Goal: Task Accomplishment & Management: Manage account settings

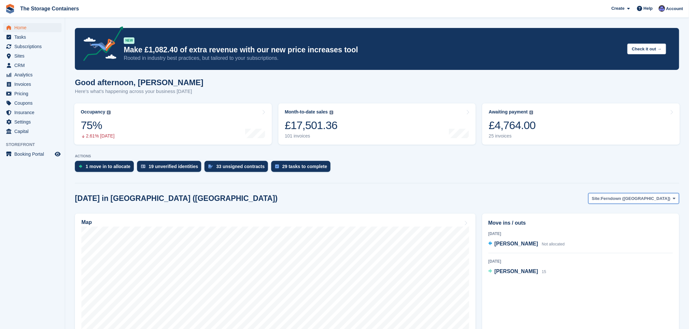
click at [652, 198] on span "Ferndown ([GEOGRAPHIC_DATA])" at bounding box center [635, 199] width 69 height 7
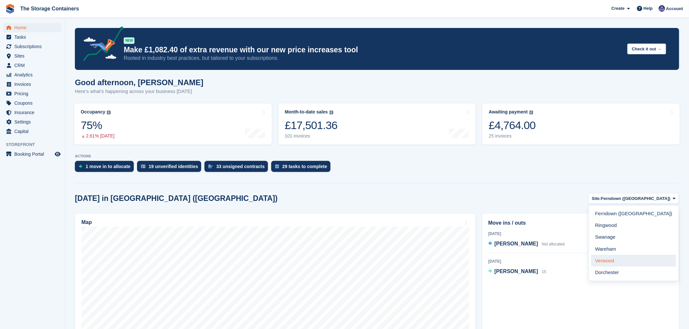
click at [640, 259] on link "Verwood" at bounding box center [633, 261] width 85 height 12
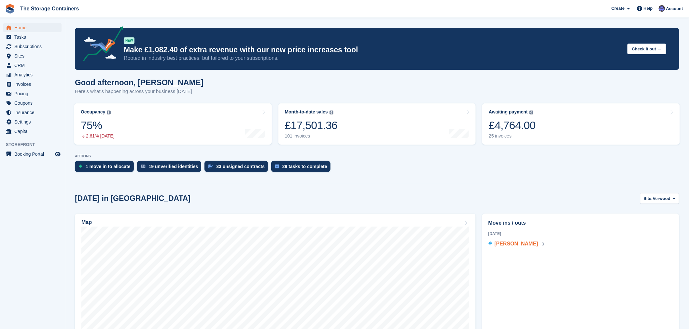
click at [508, 245] on span "Cara Roe" at bounding box center [516, 244] width 44 height 6
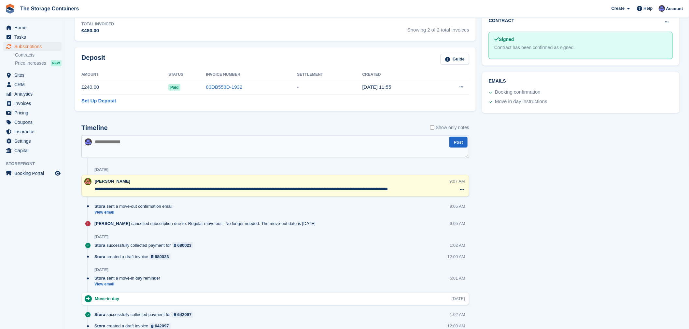
scroll to position [253, 0]
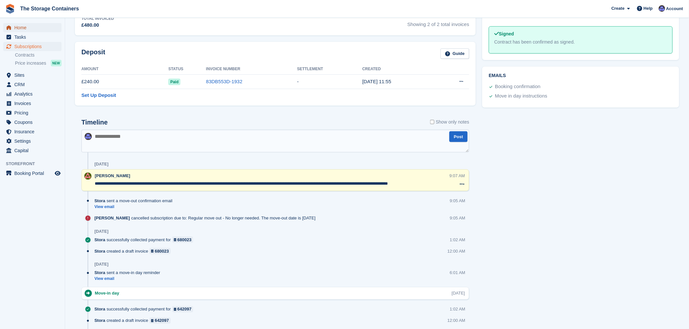
click at [34, 25] on span "Home" at bounding box center [33, 27] width 39 height 9
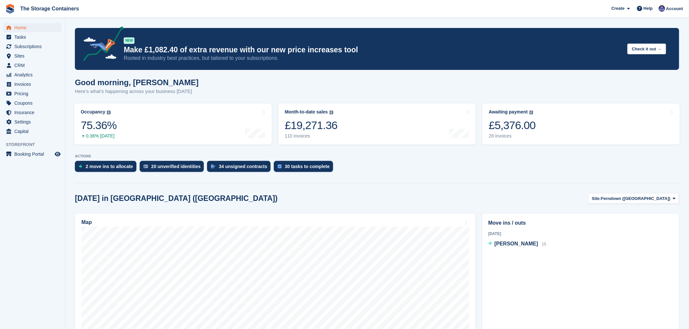
click at [362, 158] on p "ACTIONS" at bounding box center [377, 156] width 604 height 4
click at [310, 196] on div "Today in Ferndown (Longham) Site: Ferndown (Longham) Ferndown (Longham) Ringwoo…" at bounding box center [377, 198] width 604 height 11
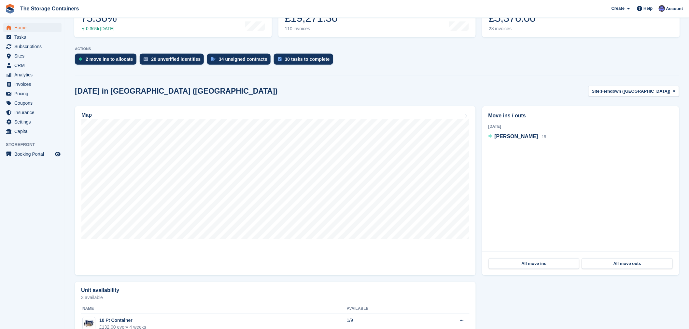
scroll to position [108, 0]
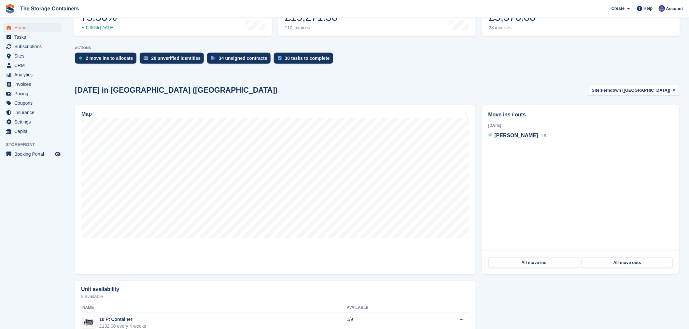
click at [534, 293] on div "Unit availability 3 available Name Available 10 Ft Container £132.00 every 4 we…" at bounding box center [377, 331] width 611 height 106
click at [435, 77] on section "NEW Make £1,082.40 of extra revenue with our new price increases tool Rooted in…" at bounding box center [377, 141] width 624 height 498
click at [409, 86] on div "Today in Ferndown (Longham) Site: Ferndown (Longham) Ferndown (Longham) Ringwoo…" at bounding box center [377, 90] width 604 height 11
click at [415, 57] on div "2 move ins to allocate 20 unverified identities 34 unsigned contracts 30 tasks …" at bounding box center [377, 60] width 604 height 14
click at [290, 87] on div "Today in Ferndown (Longham) Site: Ferndown (Longham) Ferndown (Longham) Ringwoo…" at bounding box center [377, 90] width 604 height 11
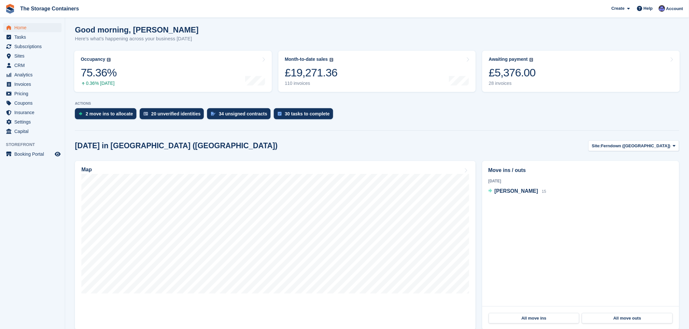
scroll to position [0, 0]
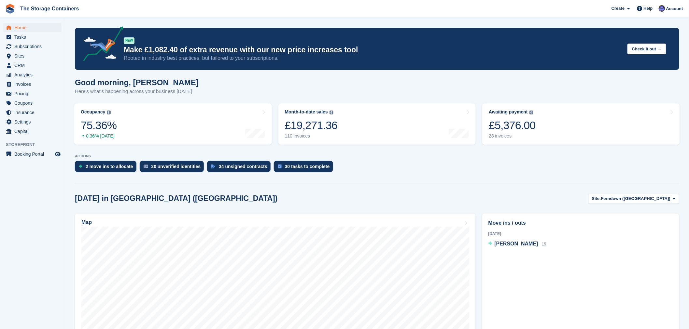
click at [405, 81] on div "Good morning, Dan Here's what's happening across your business today" at bounding box center [377, 90] width 604 height 25
click at [21, 83] on span "Invoices" at bounding box center [33, 84] width 39 height 9
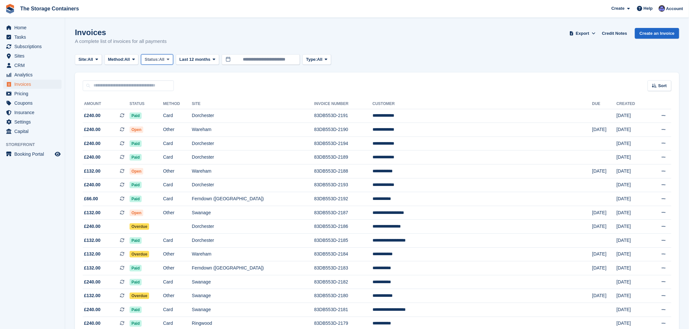
click at [159, 60] on span "Status:" at bounding box center [152, 59] width 14 height 7
click at [164, 106] on link "Open" at bounding box center [172, 110] width 57 height 12
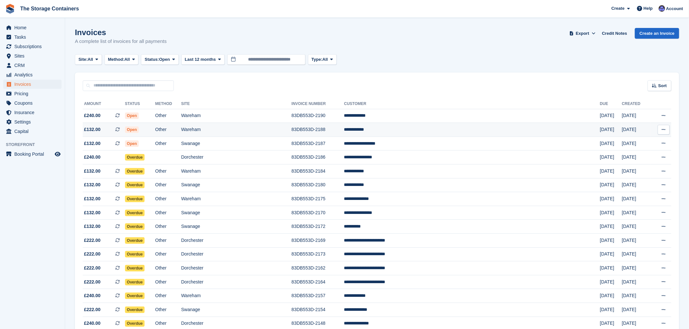
click at [286, 131] on td "Wareham" at bounding box center [236, 130] width 110 height 14
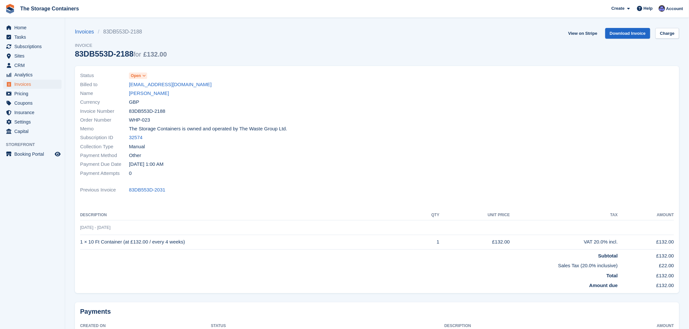
click at [144, 78] on span at bounding box center [144, 75] width 5 height 5
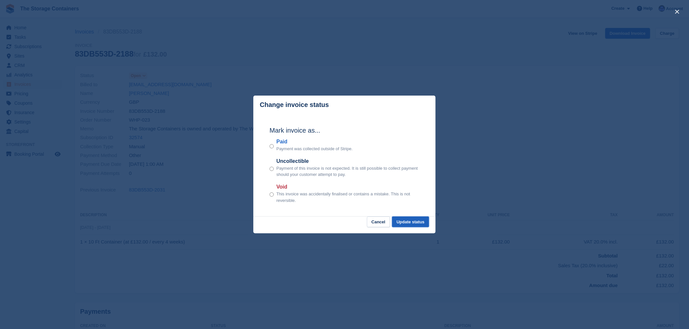
click at [421, 220] on button "Update status" at bounding box center [410, 222] width 37 height 11
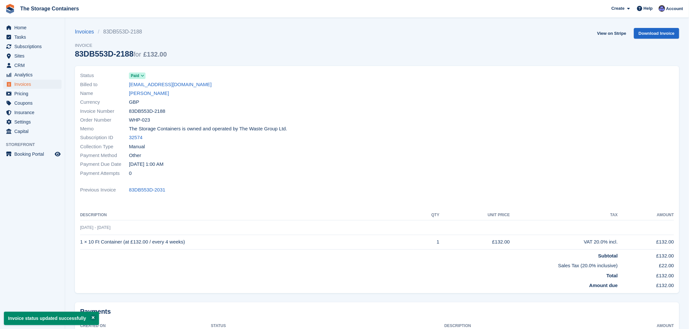
click at [85, 32] on link "Invoices" at bounding box center [86, 32] width 23 height 8
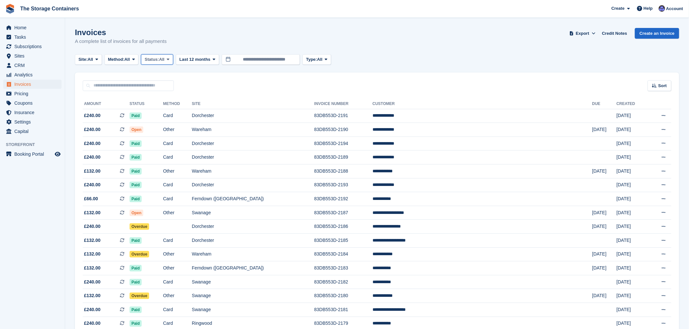
click at [173, 62] on button "Status: All" at bounding box center [157, 59] width 32 height 11
click at [169, 108] on link "Open" at bounding box center [172, 110] width 57 height 12
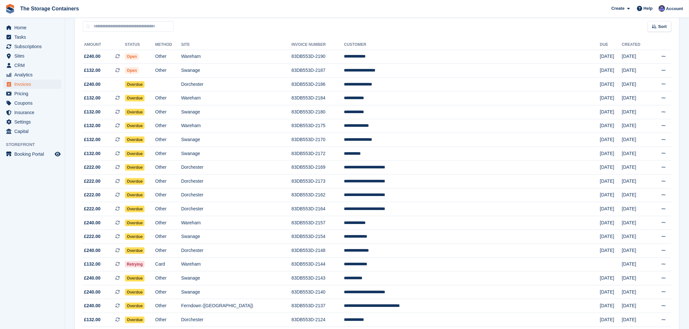
scroll to position [72, 0]
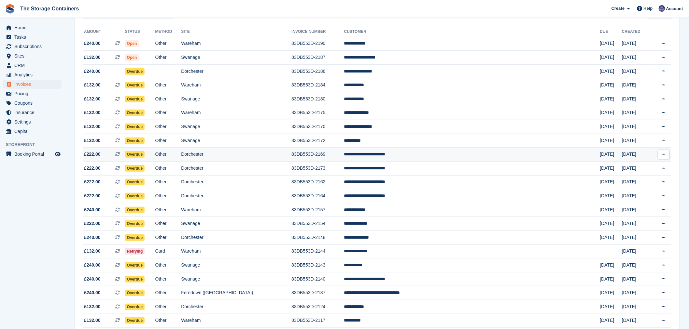
click at [264, 158] on td "Dorchester" at bounding box center [236, 155] width 110 height 14
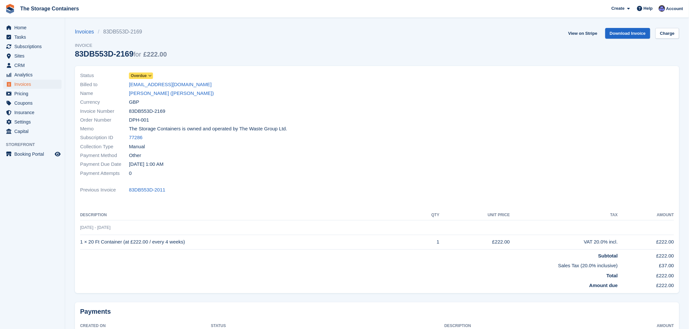
click at [133, 76] on span "Overdue" at bounding box center [139, 76] width 16 height 6
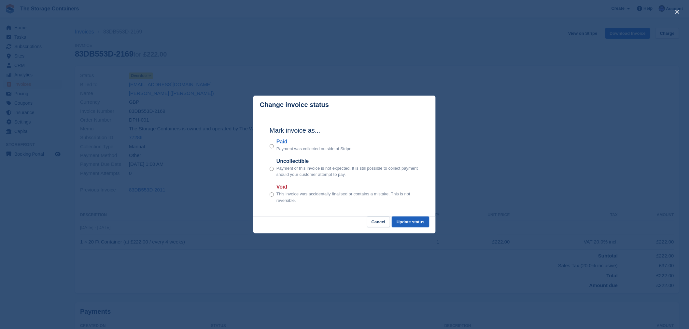
click at [415, 225] on button "Update status" at bounding box center [410, 222] width 37 height 11
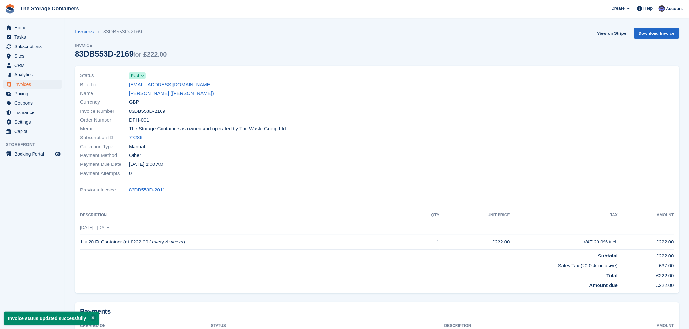
click at [151, 95] on link "Truc Tyre (Chris Simmons)" at bounding box center [171, 93] width 85 height 7
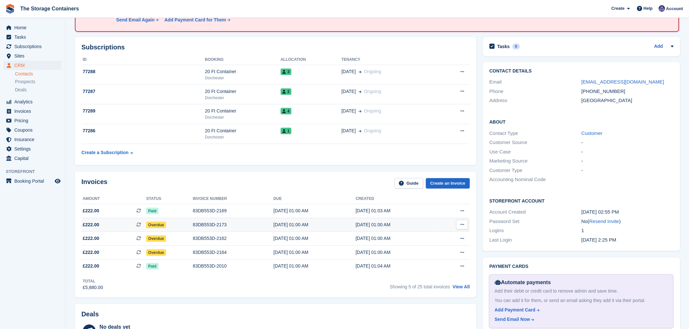
scroll to position [72, 0]
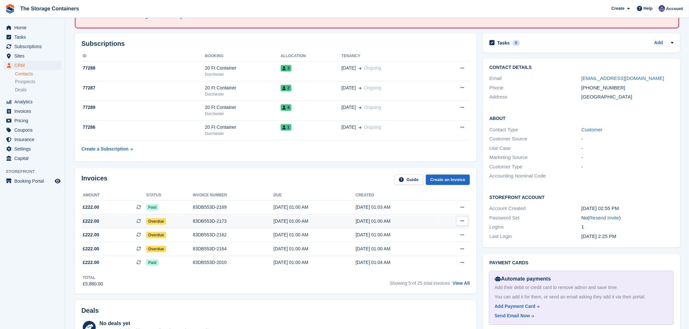
click at [171, 224] on div "Overdue" at bounding box center [169, 221] width 47 height 7
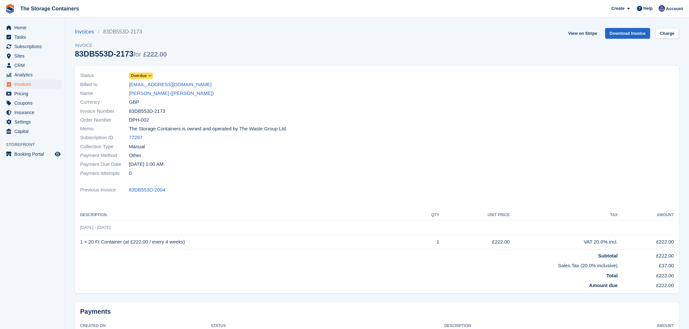
click at [149, 78] on icon at bounding box center [150, 76] width 4 height 4
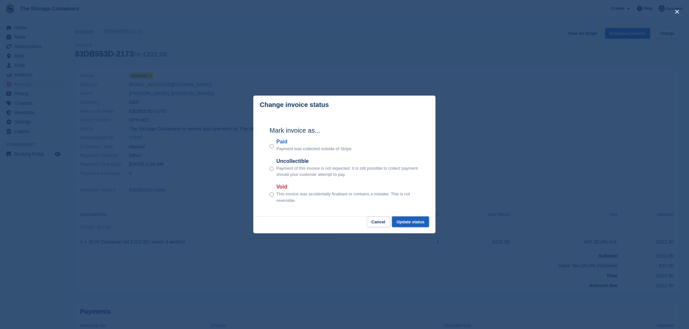
click at [411, 223] on button "Update status" at bounding box center [410, 222] width 37 height 11
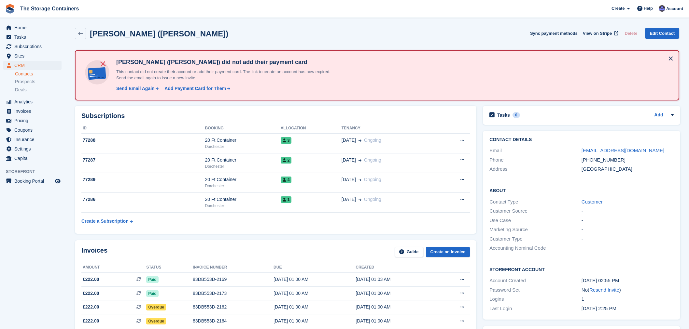
scroll to position [72, 0]
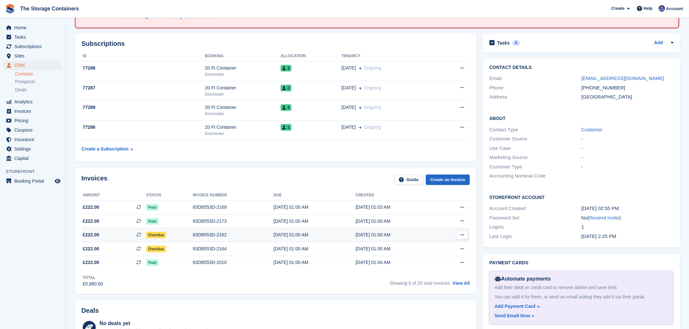
click at [174, 233] on div "Overdue" at bounding box center [169, 235] width 47 height 7
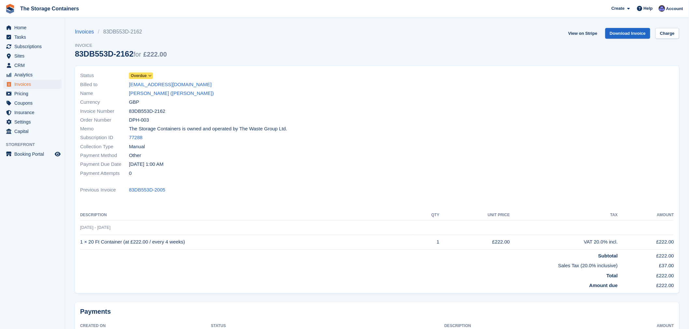
click at [143, 72] on link "Overdue" at bounding box center [141, 75] width 24 height 7
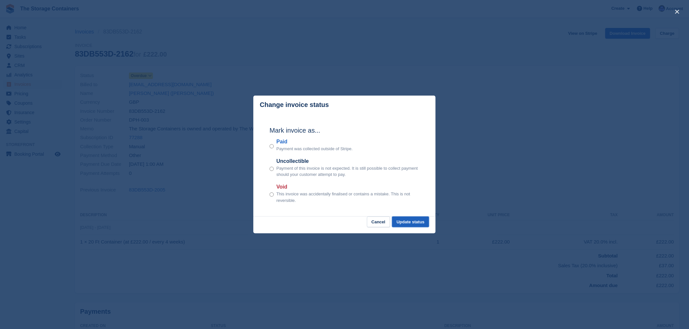
click at [418, 226] on button "Update status" at bounding box center [410, 222] width 37 height 11
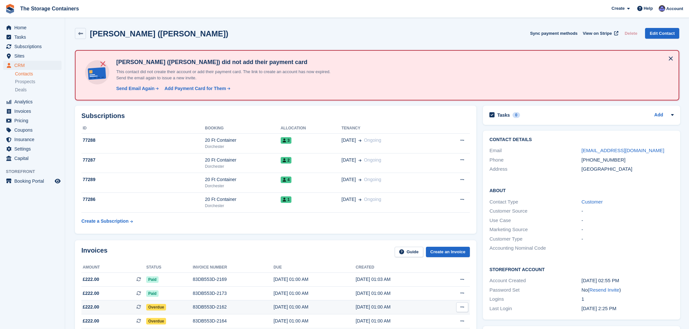
scroll to position [72, 0]
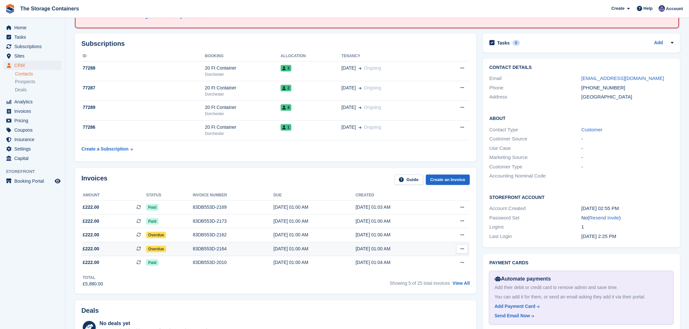
click at [184, 249] on div "Overdue" at bounding box center [169, 249] width 47 height 7
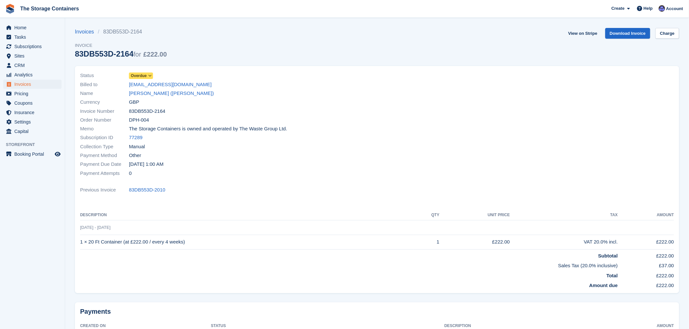
click at [150, 72] on link "Overdue" at bounding box center [141, 75] width 24 height 7
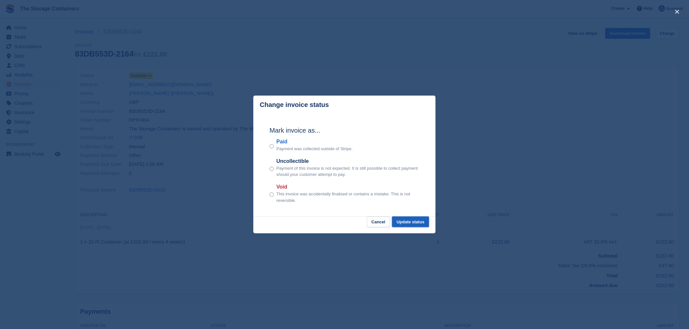
click at [412, 223] on button "Update status" at bounding box center [410, 222] width 37 height 11
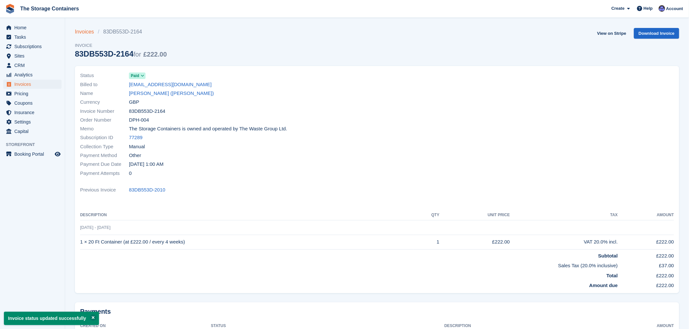
click at [87, 35] on link "Invoices" at bounding box center [86, 32] width 23 height 8
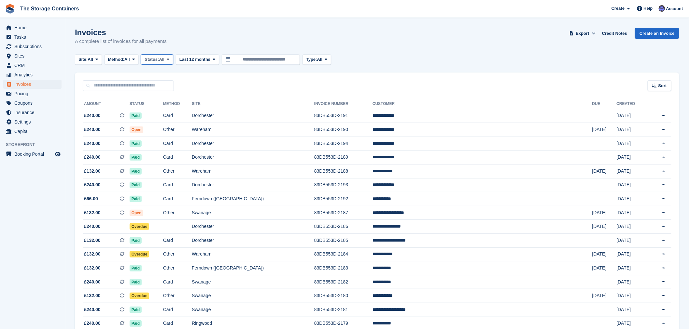
click at [173, 59] on button "Status: All" at bounding box center [157, 59] width 32 height 11
click at [172, 113] on link "Open" at bounding box center [172, 110] width 57 height 12
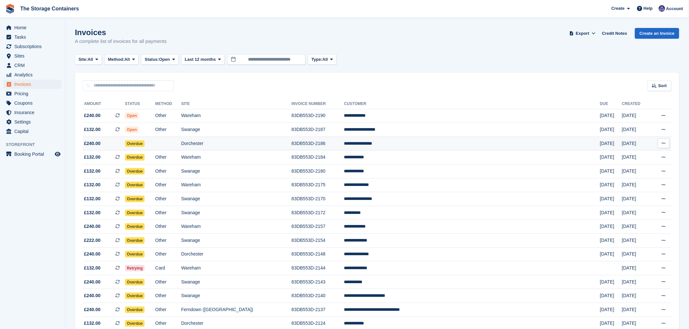
click at [259, 148] on td "Dorchester" at bounding box center [236, 144] width 110 height 14
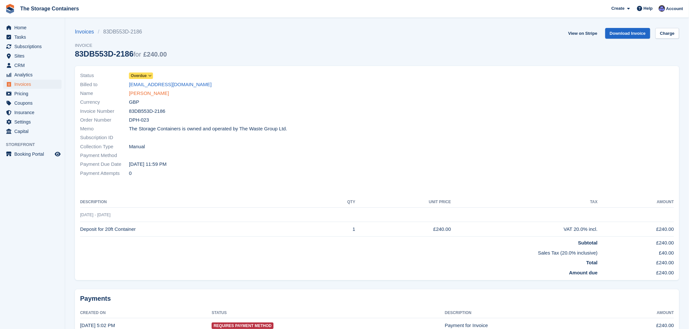
click at [151, 96] on link "[PERSON_NAME]" at bounding box center [149, 93] width 40 height 7
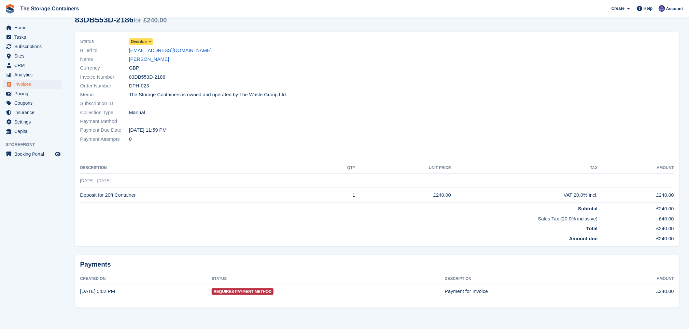
scroll to position [35, 0]
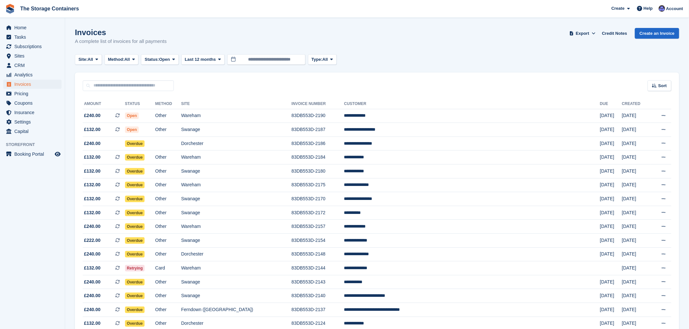
click at [425, 60] on div "Site: All All Ferndown ([GEOGRAPHIC_DATA]) Ringwood Swanage Wareham [GEOGRAPHIC…" at bounding box center [377, 59] width 604 height 11
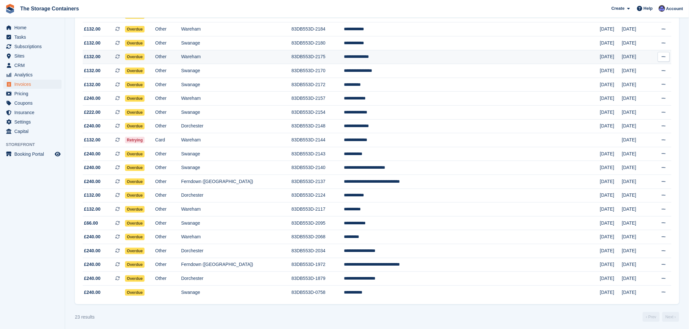
scroll to position [133, 0]
